Goal: Find specific page/section: Find specific page/section

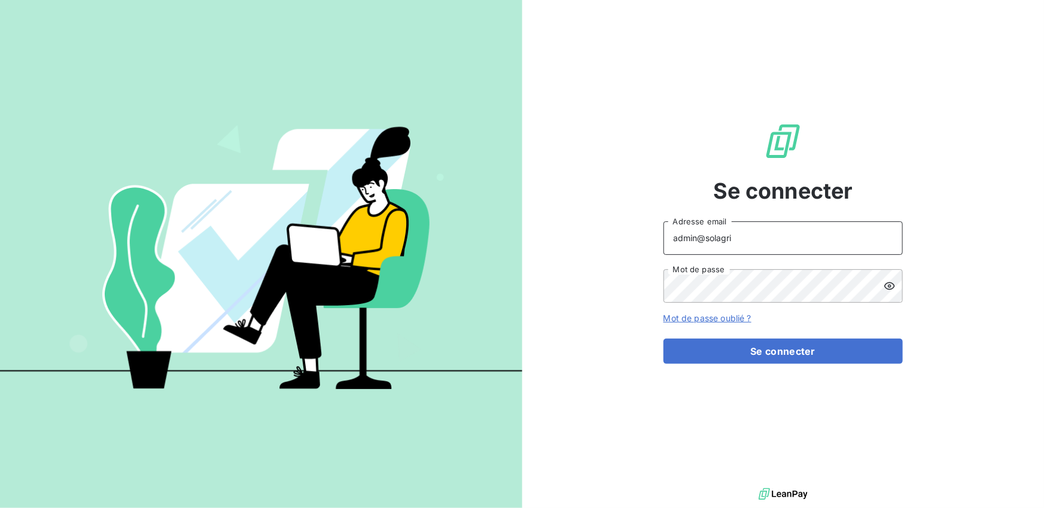
click at [740, 244] on input "admin@solagri" at bounding box center [782, 237] width 239 height 33
type input "admin@lorcamat"
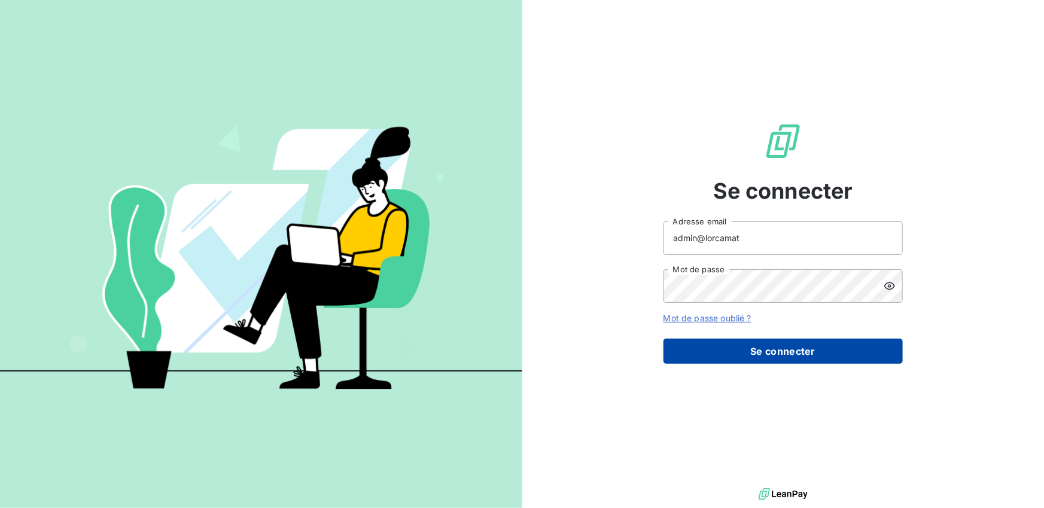
click at [757, 345] on button "Se connecter" at bounding box center [782, 351] width 239 height 25
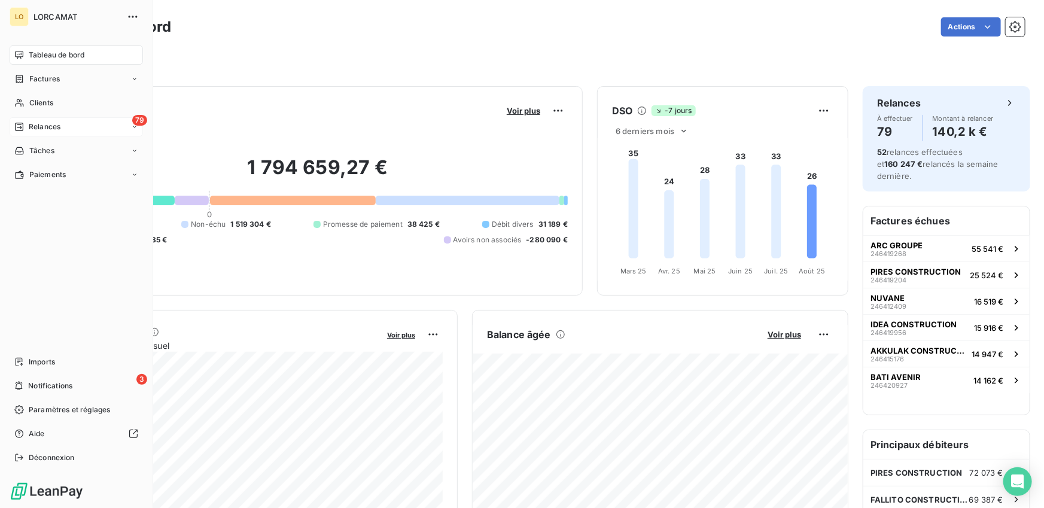
click at [48, 122] on span "Relances" at bounding box center [45, 126] width 32 height 11
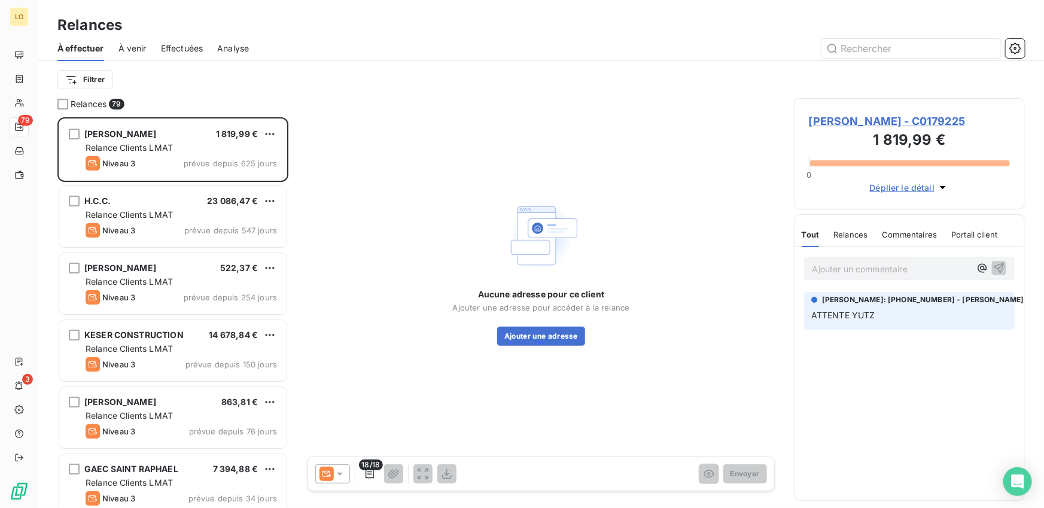
scroll to position [391, 231]
click at [179, 52] on span "Effectuées" at bounding box center [182, 48] width 42 height 12
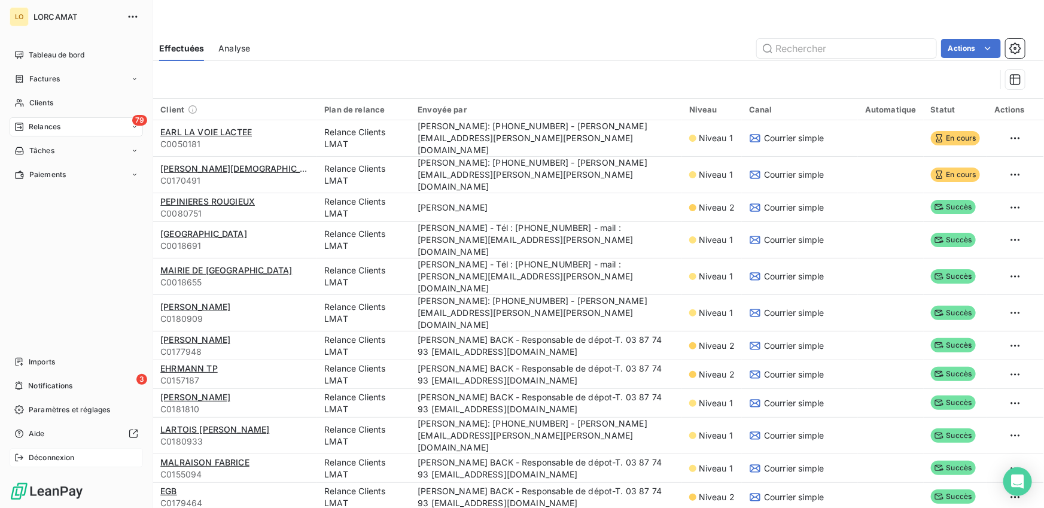
click at [15, 458] on icon at bounding box center [19, 458] width 10 height 10
